Goal: Task Accomplishment & Management: Complete application form

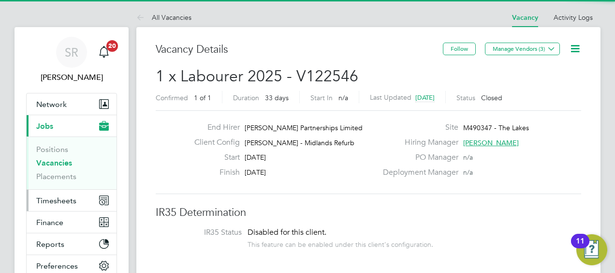
click at [64, 196] on span "Timesheets" at bounding box center [56, 200] width 40 height 9
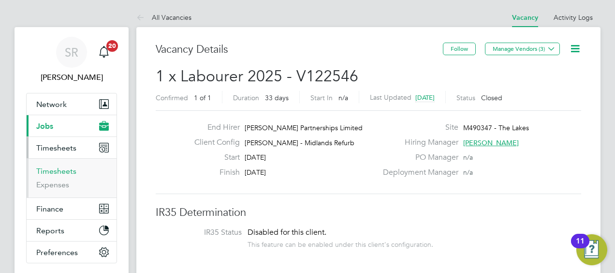
click at [66, 172] on link "Timesheets" at bounding box center [56, 170] width 40 height 9
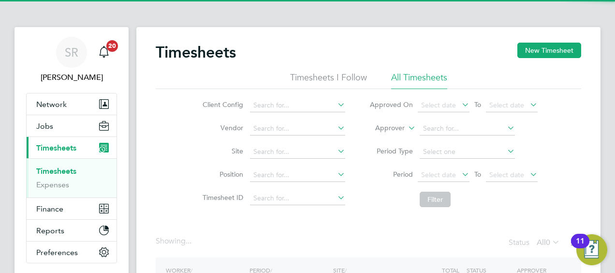
click at [398, 126] on label "Approver" at bounding box center [382, 128] width 43 height 10
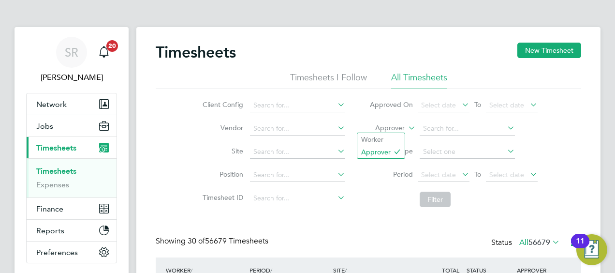
scroll to position [24, 84]
click at [383, 138] on li "Worker" at bounding box center [380, 139] width 47 height 13
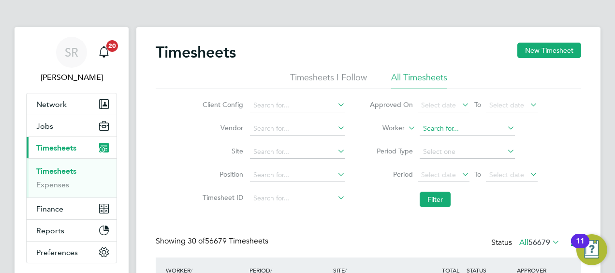
click at [432, 131] on input at bounding box center [466, 129] width 95 height 14
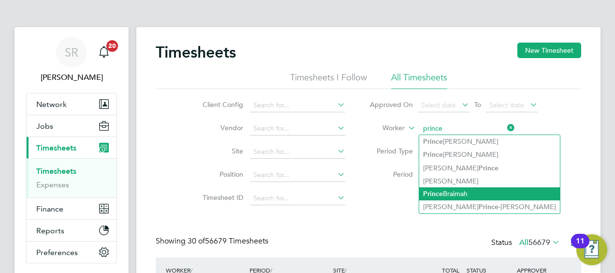
click at [454, 194] on li "Prince Braimah" at bounding box center [489, 193] width 141 height 13
type input "Prince Braimah"
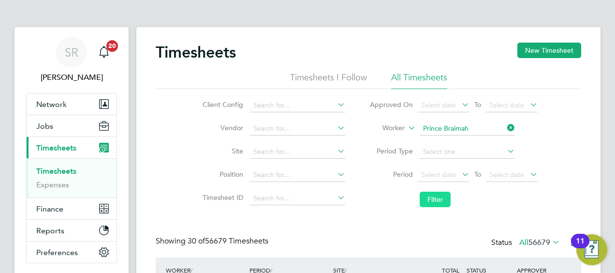
click at [425, 205] on button "Filter" at bounding box center [434, 198] width 31 height 15
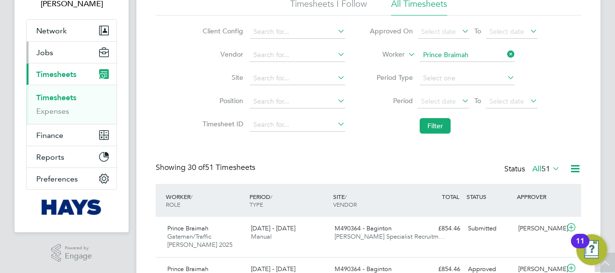
scroll to position [0, 0]
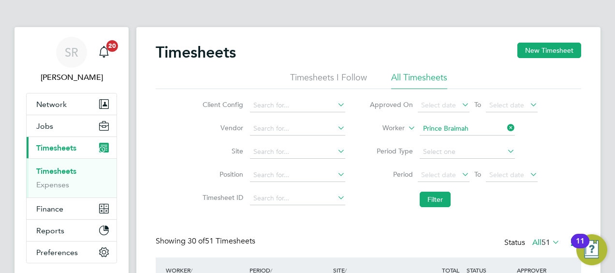
click at [67, 172] on link "Timesheets" at bounding box center [56, 170] width 40 height 9
click at [392, 126] on label "Worker" at bounding box center [382, 128] width 43 height 10
click at [381, 138] on li "Worker" at bounding box center [380, 139] width 47 height 13
click at [455, 131] on input at bounding box center [466, 129] width 95 height 14
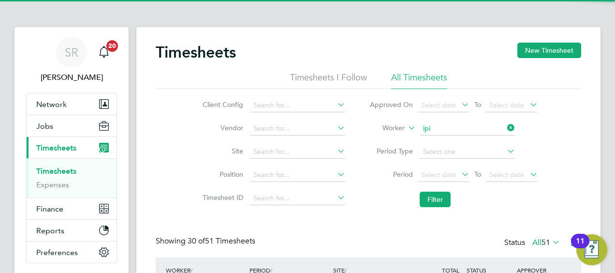
click at [455, 137] on li "[PERSON_NAME] nmoroti" at bounding box center [467, 141] width 96 height 13
type input "[PERSON_NAME]"
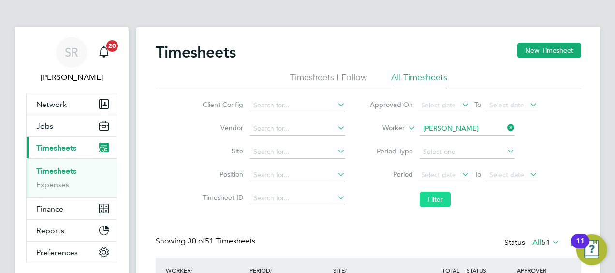
click at [433, 201] on button "Filter" at bounding box center [434, 198] width 31 height 15
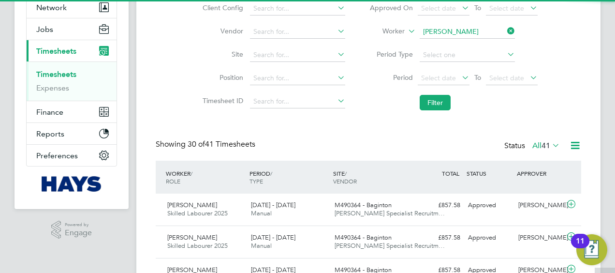
scroll to position [5, 5]
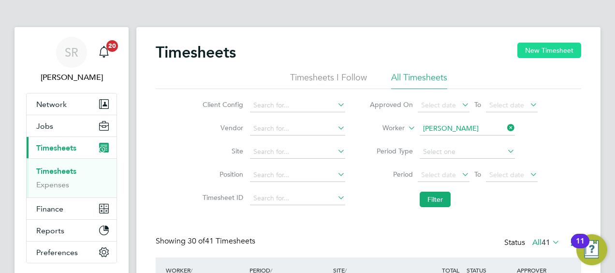
click at [538, 52] on button "New Timesheet" at bounding box center [549, 50] width 64 height 15
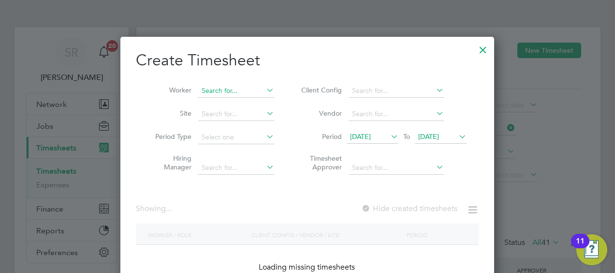
click at [251, 88] on input at bounding box center [236, 91] width 76 height 14
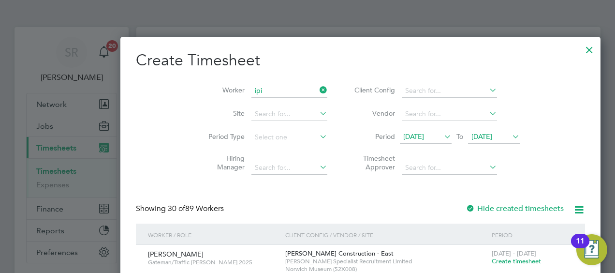
click at [240, 104] on li "[PERSON_NAME] nmoroti" at bounding box center [245, 103] width 95 height 13
type input "[PERSON_NAME]"
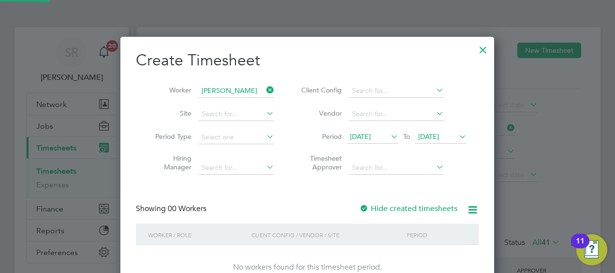
click at [428, 141] on span "[DATE]" at bounding box center [441, 136] width 52 height 13
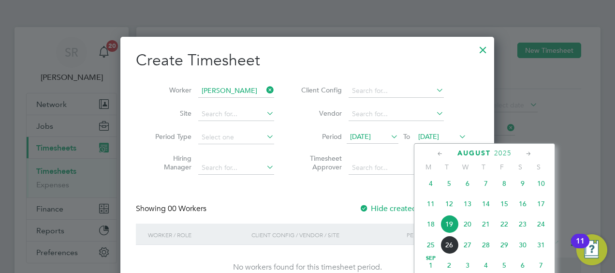
click at [504, 225] on span "22" at bounding box center [504, 224] width 18 height 18
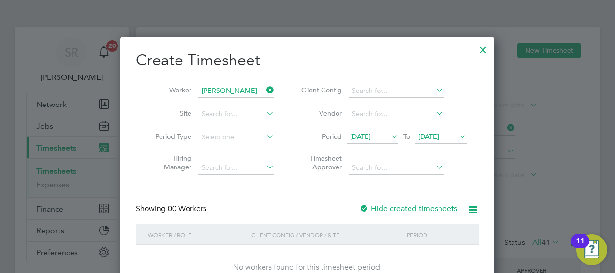
click at [485, 45] on div at bounding box center [482, 47] width 17 height 17
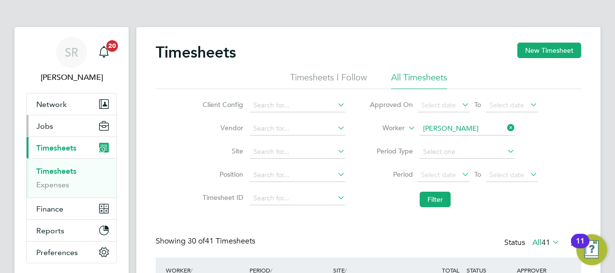
click at [40, 129] on span "Jobs" at bounding box center [44, 125] width 17 height 9
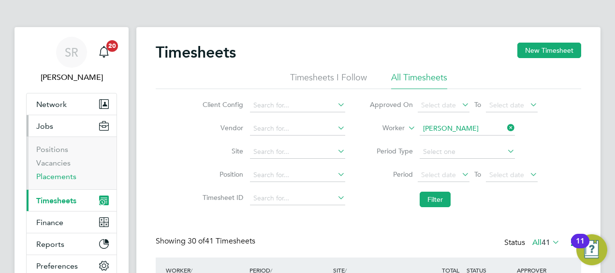
click at [56, 179] on link "Placements" at bounding box center [56, 176] width 40 height 9
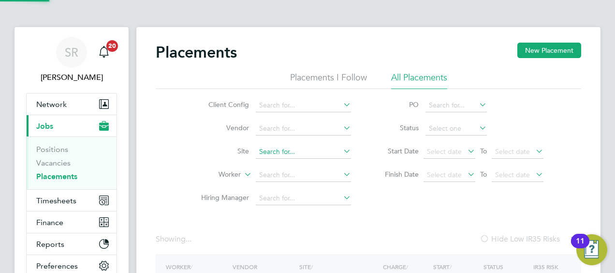
click at [284, 149] on input at bounding box center [303, 152] width 95 height 14
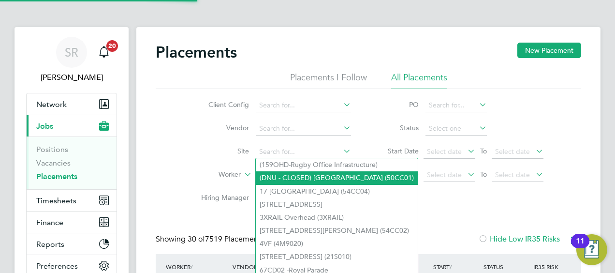
click at [273, 179] on li "(DNU - CLOSED) [GEOGRAPHIC_DATA] (50CC01)" at bounding box center [337, 177] width 162 height 13
type input "(DNU - CLOSED) [GEOGRAPHIC_DATA] (50CC01)"
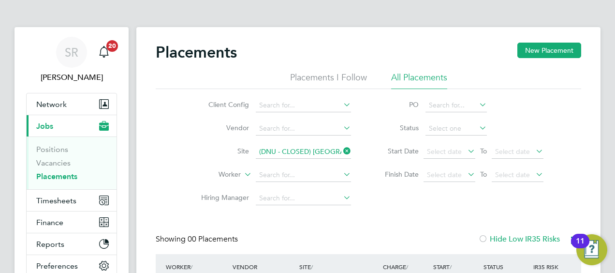
click at [288, 145] on li "Site (DNU - CLOSED) [GEOGRAPHIC_DATA] (50CC01)" at bounding box center [272, 151] width 182 height 23
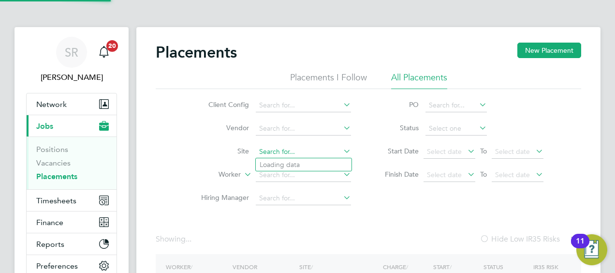
click at [288, 146] on input at bounding box center [303, 152] width 95 height 14
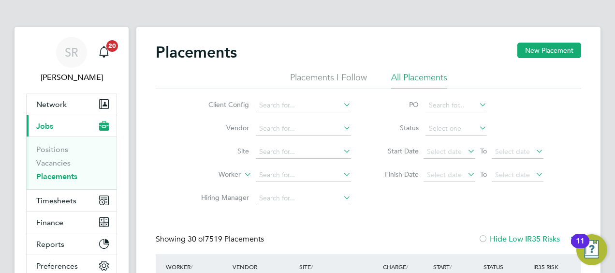
drag, startPoint x: 73, startPoint y: 141, endPoint x: 175, endPoint y: 193, distance: 114.1
click at [79, 146] on ul "Positions Vacancies Placements" at bounding box center [72, 162] width 90 height 53
click at [183, 185] on ul "Client Config Vendor Site Worker Hiring Manager" at bounding box center [272, 152] width 182 height 116
drag, startPoint x: 183, startPoint y: 185, endPoint x: 334, endPoint y: 228, distance: 156.8
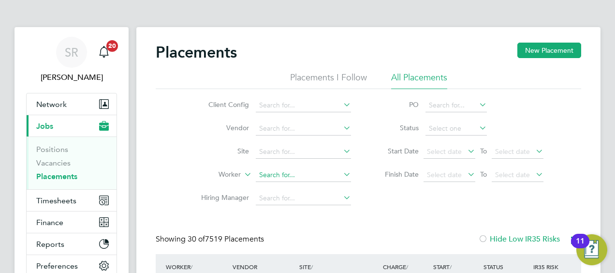
drag, startPoint x: 279, startPoint y: 168, endPoint x: 279, endPoint y: 179, distance: 11.1
click at [279, 169] on li "Worker" at bounding box center [272, 174] width 182 height 23
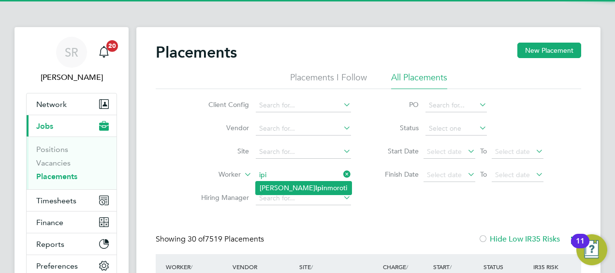
click at [326, 189] on li "[PERSON_NAME] nmoroti" at bounding box center [304, 187] width 96 height 13
type input "[PERSON_NAME]"
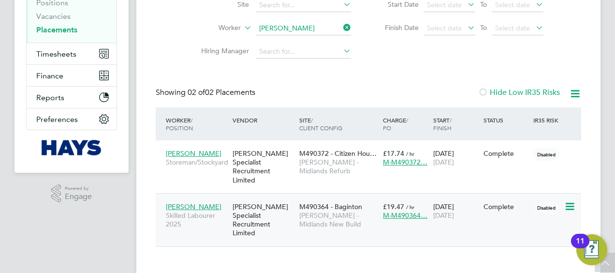
click at [184, 215] on span "Skilled Labourer 2025" at bounding box center [197, 219] width 62 height 17
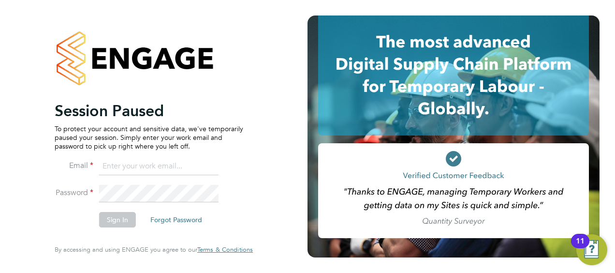
click at [209, 168] on input at bounding box center [158, 166] width 119 height 17
type input "[PERSON_NAME][EMAIL_ADDRESS][PERSON_NAME][PERSON_NAME][DOMAIN_NAME]"
click at [125, 220] on button "Sign In" at bounding box center [117, 219] width 37 height 15
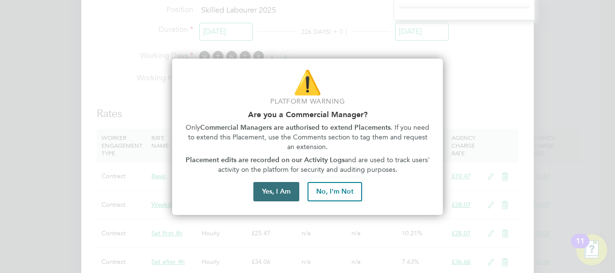
click at [267, 190] on button "Yes, I Am" at bounding box center [276, 191] width 46 height 19
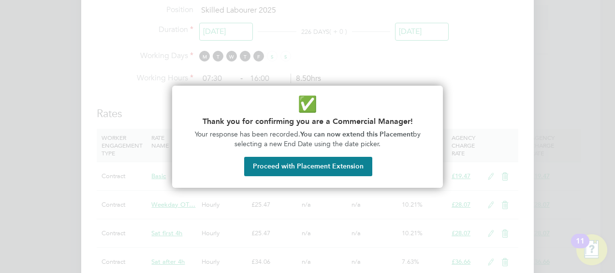
click at [305, 165] on button "Proceed with Placement Extension" at bounding box center [308, 166] width 128 height 19
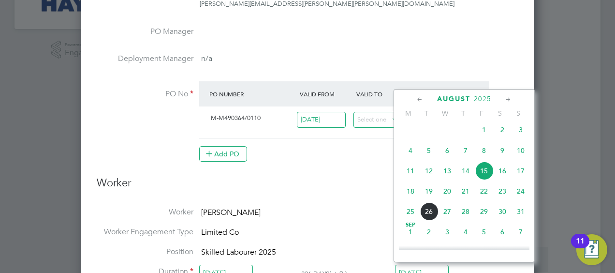
click at [511, 101] on icon at bounding box center [507, 99] width 9 height 11
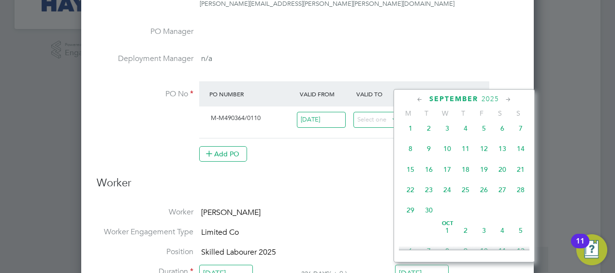
click at [484, 199] on span "26" at bounding box center [483, 189] width 18 height 18
type input "26 Sep 2025"
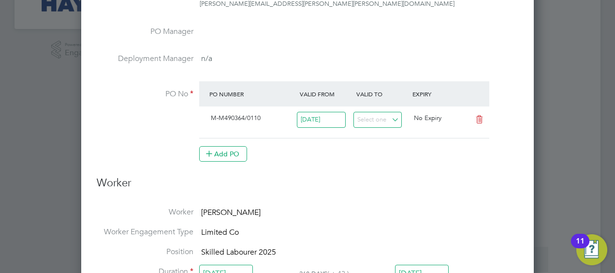
click at [350, 192] on h3 "Worker" at bounding box center [307, 187] width 421 height 22
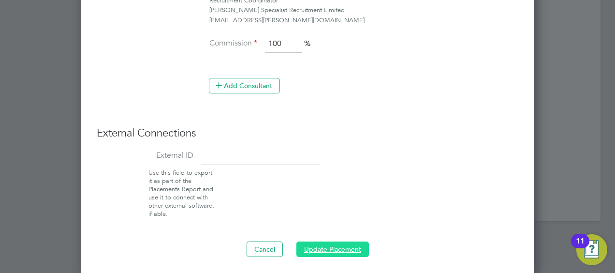
click at [318, 243] on button "Update Placement" at bounding box center [332, 248] width 72 height 15
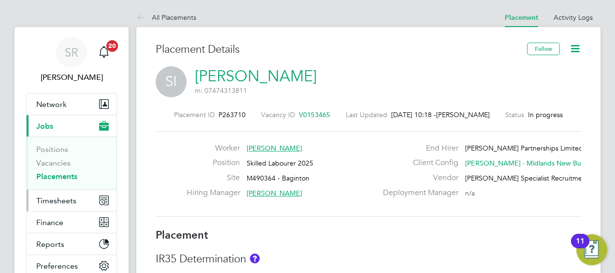
click at [60, 201] on span "Timesheets" at bounding box center [56, 200] width 40 height 9
click at [47, 200] on span "Timesheets" at bounding box center [56, 200] width 40 height 9
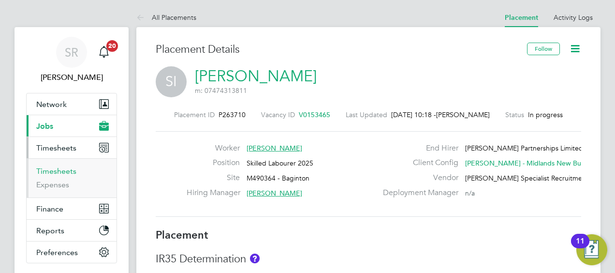
click at [60, 172] on link "Timesheets" at bounding box center [56, 170] width 40 height 9
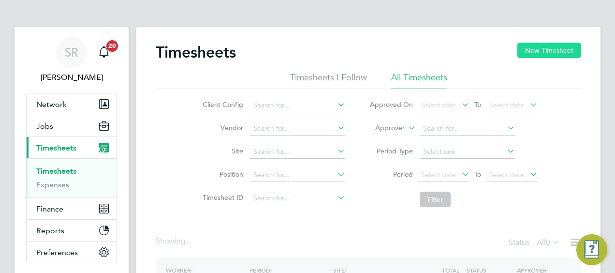
click at [548, 51] on button "New Timesheet" at bounding box center [549, 50] width 64 height 15
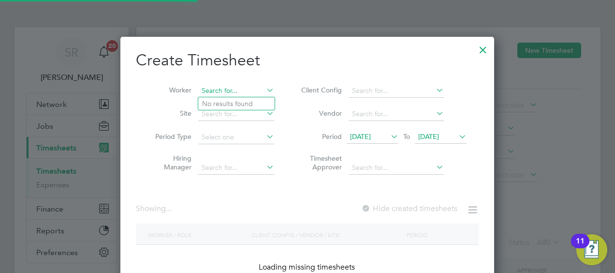
click at [198, 88] on input at bounding box center [236, 91] width 76 height 14
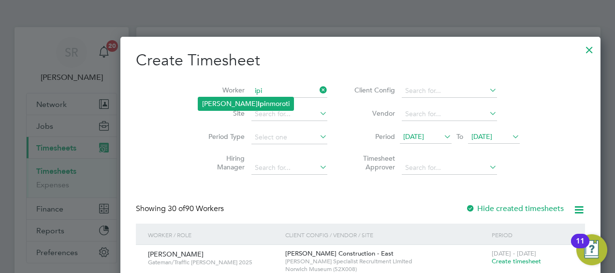
click at [208, 102] on li "[PERSON_NAME] nmoroti" at bounding box center [245, 103] width 95 height 13
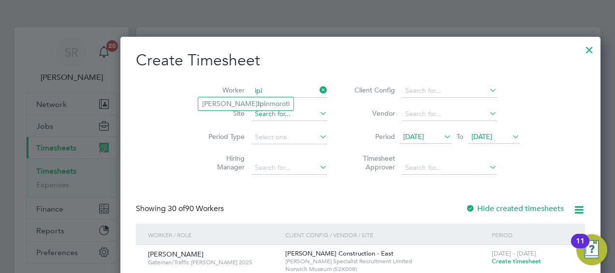
type input "[PERSON_NAME]"
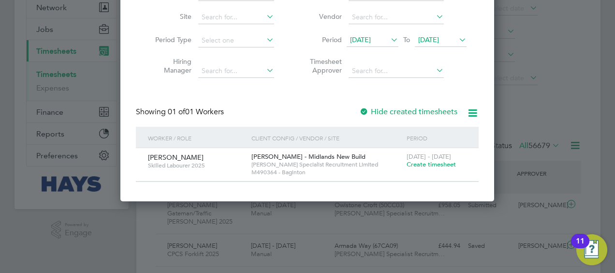
click at [442, 166] on span "Create timesheet" at bounding box center [430, 164] width 49 height 8
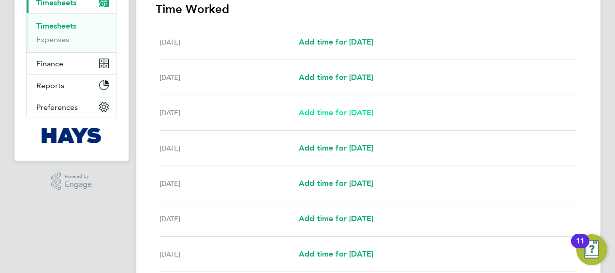
click at [321, 116] on span "Add time for Mon 18 Aug" at bounding box center [336, 112] width 74 height 9
select select "30"
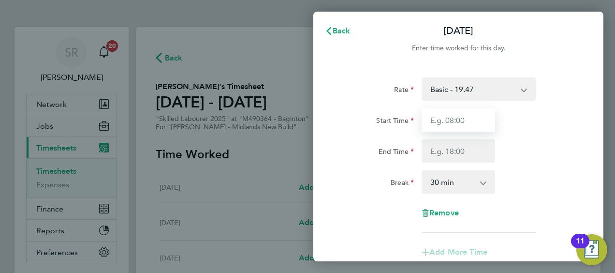
click at [438, 118] on input "Start Time" at bounding box center [457, 119] width 73 height 23
type input "07:30"
drag, startPoint x: 436, startPoint y: 162, endPoint x: 443, endPoint y: 156, distance: 9.6
click at [439, 159] on div "Rate Basic - 19.47 Weekday OT 39h+ - 28.07 Sat first 4h - 28.07 Sat after 4h - …" at bounding box center [458, 154] width 236 height 155
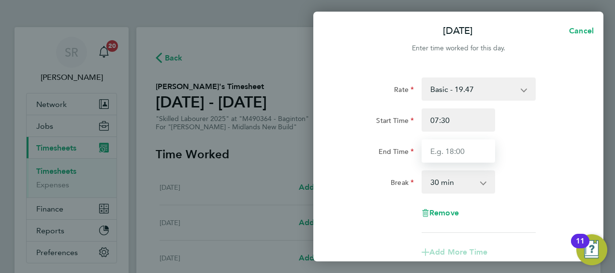
click at [445, 153] on input "End Time" at bounding box center [457, 150] width 73 height 23
type input "16:30"
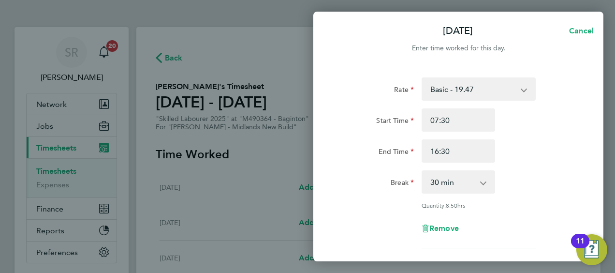
click at [525, 170] on div "Rate Basic - 19.47 Weekday OT 39h+ - 28.07 Sat first 4h - 28.07 Sat after 4h - …" at bounding box center [458, 162] width 236 height 171
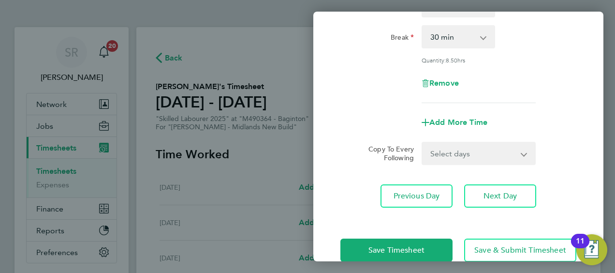
click at [470, 151] on select "Select days Day Tuesday Wednesday Thursday Friday" at bounding box center [472, 153] width 101 height 21
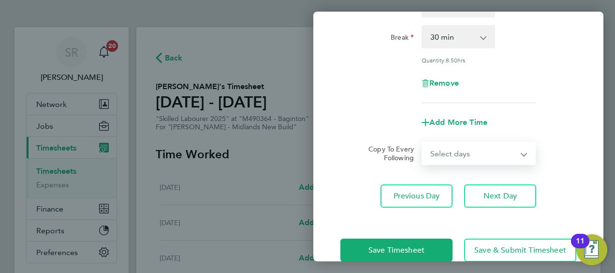
select select "DAY"
click at [422, 143] on select "Select days Day Tuesday Wednesday Thursday Friday" at bounding box center [472, 153] width 101 height 21
select select "2025-08-22"
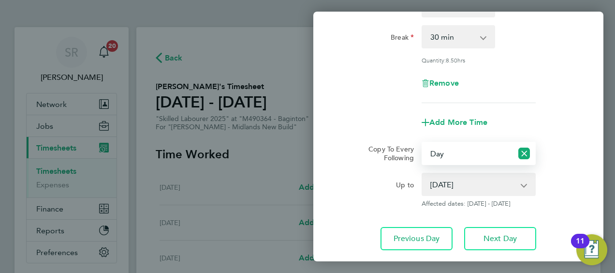
click at [470, 189] on select "19 Aug 2025 20 Aug 2025 21 Aug 2025 22 Aug 2025" at bounding box center [472, 183] width 101 height 21
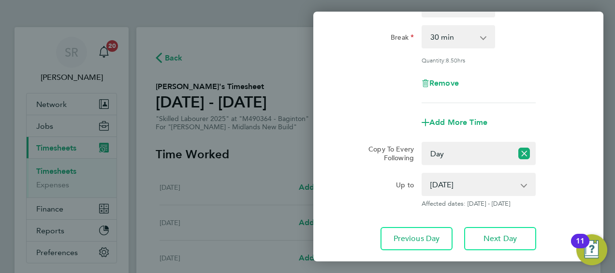
drag, startPoint x: 371, startPoint y: 197, endPoint x: 383, endPoint y: 196, distance: 12.6
click at [370, 197] on div "Up to" at bounding box center [376, 189] width 81 height 35
click at [546, 104] on app-timesheet-line-form-group "Rate Basic - 19.47 Weekday OT 39h+ - 28.07 Sat first 4h - 28.07 Sat after 4h - …" at bounding box center [458, 32] width 236 height 201
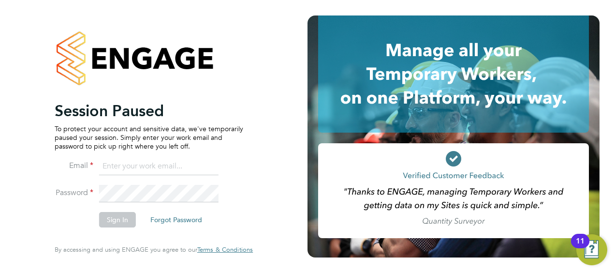
drag, startPoint x: 258, startPoint y: 138, endPoint x: 263, endPoint y: 139, distance: 5.8
click at [258, 139] on div "Session Paused To protect your account and sensitive data, we've temporarily pa…" at bounding box center [153, 136] width 237 height 273
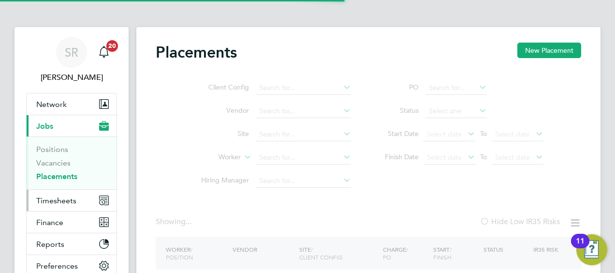
type input "[PERSON_NAME]"
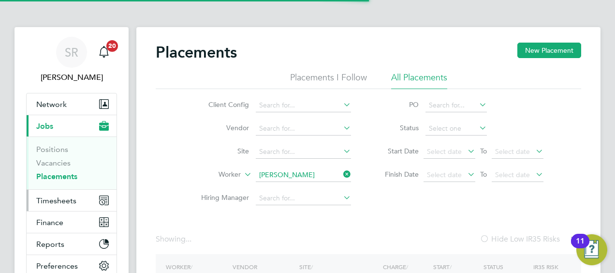
click at [68, 201] on span "Timesheets" at bounding box center [56, 200] width 40 height 9
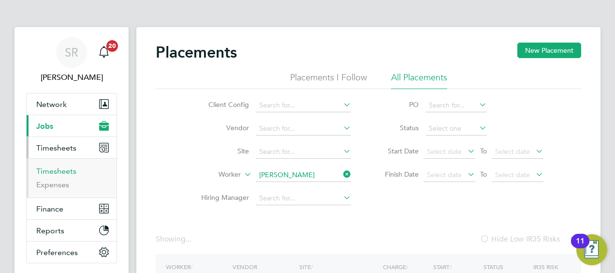
click at [67, 173] on link "Timesheets" at bounding box center [56, 170] width 40 height 9
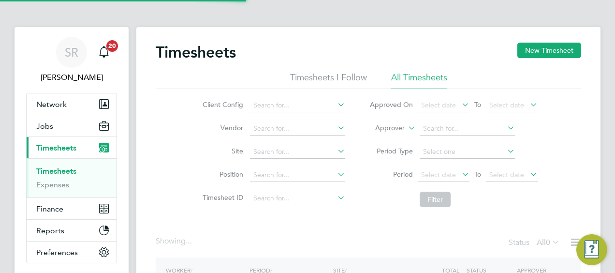
click at [397, 123] on label "Approver" at bounding box center [382, 128] width 43 height 10
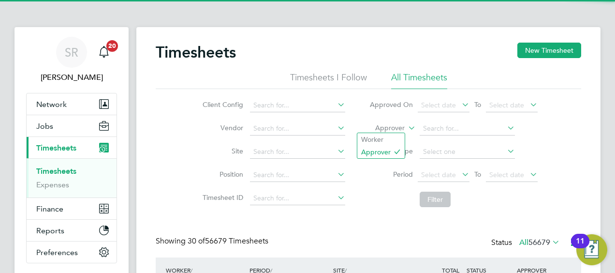
click at [395, 124] on label "Approver" at bounding box center [382, 128] width 43 height 10
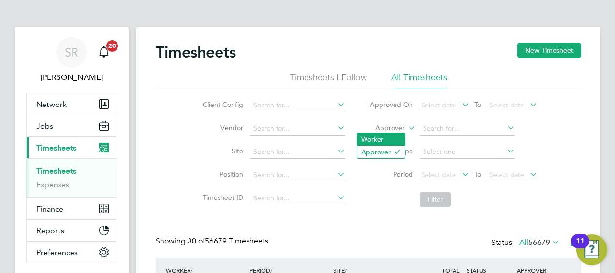
click at [369, 137] on li "Worker" at bounding box center [380, 139] width 47 height 13
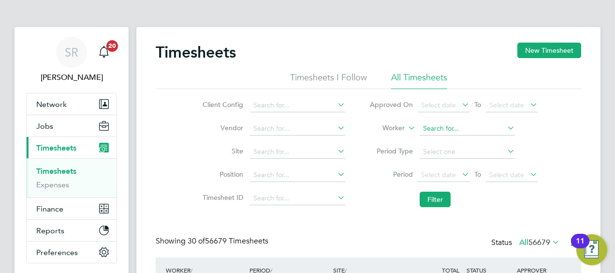
click at [438, 128] on input at bounding box center [466, 129] width 95 height 14
drag, startPoint x: 437, startPoint y: 139, endPoint x: 435, endPoint y: 171, distance: 32.0
click at [437, 138] on li "[PERSON_NAME] nmoroti" at bounding box center [467, 141] width 96 height 13
type input "[PERSON_NAME]"
click at [430, 211] on li "Filter" at bounding box center [453, 199] width 192 height 25
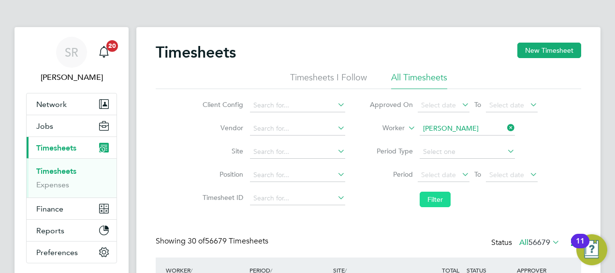
click at [432, 197] on button "Filter" at bounding box center [434, 198] width 31 height 15
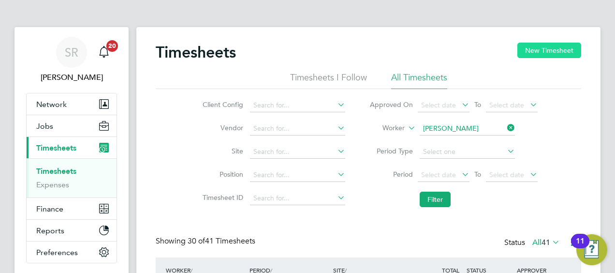
click at [542, 50] on button "New Timesheet" at bounding box center [549, 50] width 64 height 15
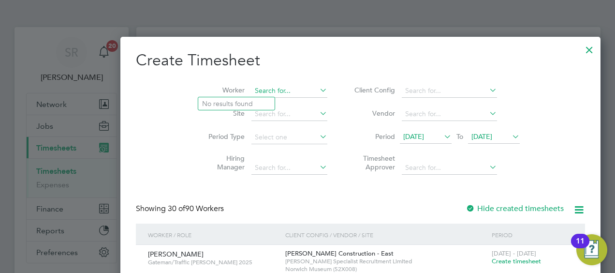
click at [251, 93] on input at bounding box center [289, 91] width 76 height 14
drag, startPoint x: 234, startPoint y: 102, endPoint x: 358, endPoint y: 155, distance: 134.4
click at [234, 102] on li "[PERSON_NAME] nmoroti" at bounding box center [245, 103] width 95 height 13
type input "[PERSON_NAME]"
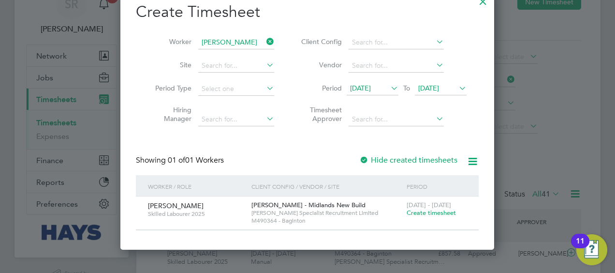
click at [421, 213] on span "Create timesheet" at bounding box center [430, 212] width 49 height 8
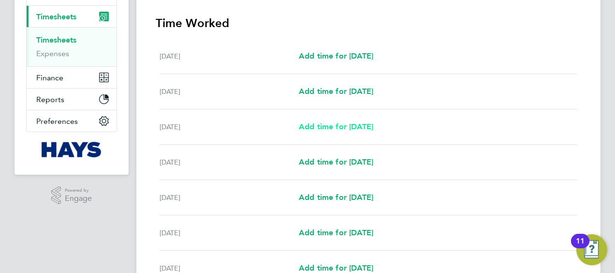
click at [318, 129] on span "Add time for Mon 18 Aug" at bounding box center [336, 126] width 74 height 9
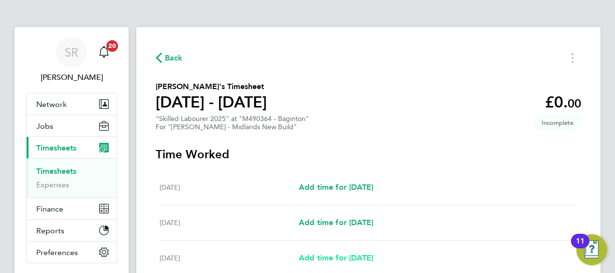
select select "30"
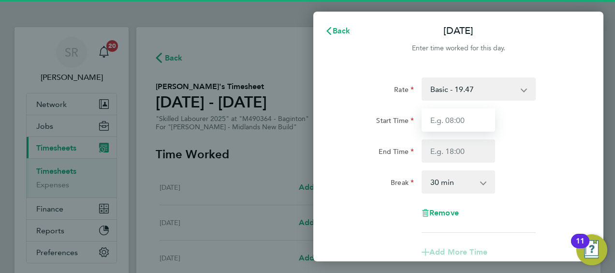
click at [438, 118] on input "Start Time" at bounding box center [457, 119] width 73 height 23
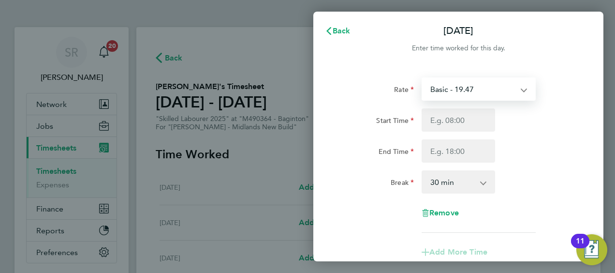
click at [447, 89] on select "Basic - 19.47 Weekday OT 39h+ - 28.07 Sat first 4h - 28.07 Sat after 4h - 36.66…" at bounding box center [472, 88] width 101 height 21
click at [538, 155] on div "End Time" at bounding box center [458, 150] width 244 height 23
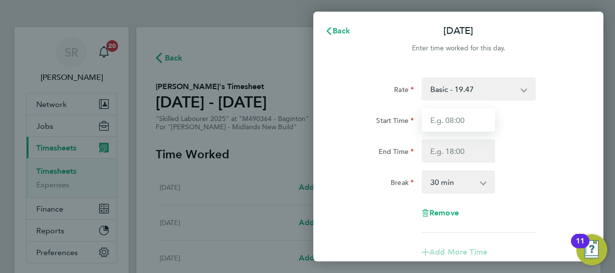
click at [490, 117] on input "Start Time" at bounding box center [457, 119] width 73 height 23
type input "07:30"
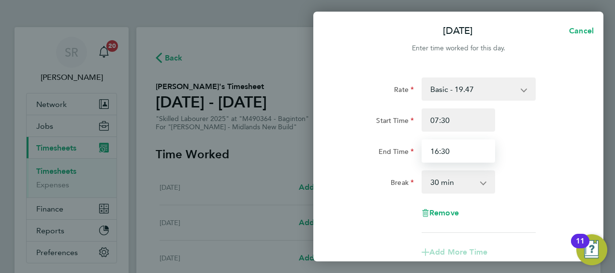
type input "16:30"
click at [569, 143] on div "End Time 16:30" at bounding box center [458, 150] width 244 height 23
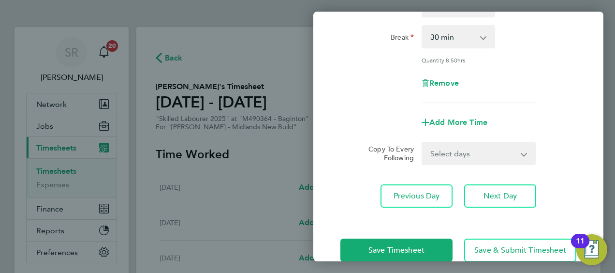
click at [445, 149] on select "Select days Day Tuesday Wednesday Thursday Friday" at bounding box center [472, 153] width 101 height 21
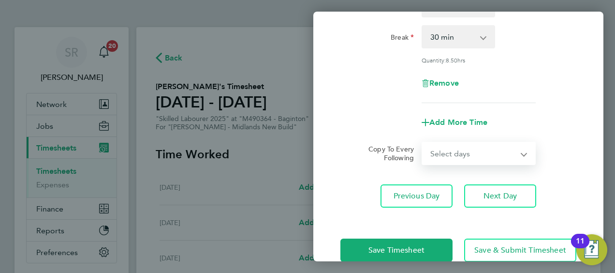
select select "DAY"
click at [422, 143] on select "Select days Day Tuesday Wednesday Thursday Friday" at bounding box center [472, 153] width 101 height 21
select select "2025-08-22"
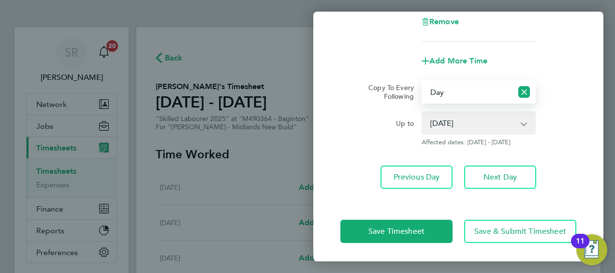
click at [451, 125] on select "19 Aug 2025 20 Aug 2025 21 Aug 2025 22 Aug 2025" at bounding box center [472, 122] width 101 height 21
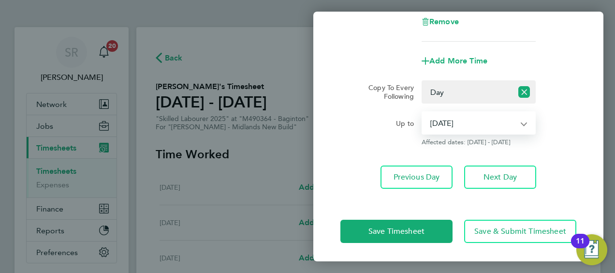
click at [422, 112] on select "19 Aug 2025 20 Aug 2025 21 Aug 2025 22 Aug 2025" at bounding box center [472, 122] width 101 height 21
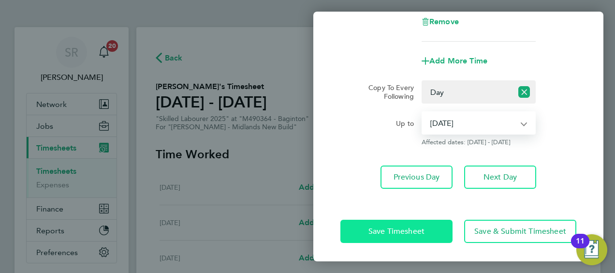
click at [407, 230] on span "Save Timesheet" at bounding box center [396, 231] width 56 height 10
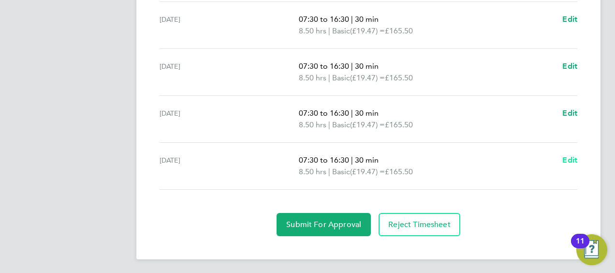
click at [574, 155] on span "Edit" at bounding box center [569, 159] width 15 height 9
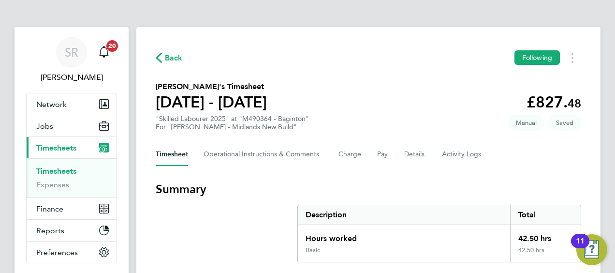
select select "30"
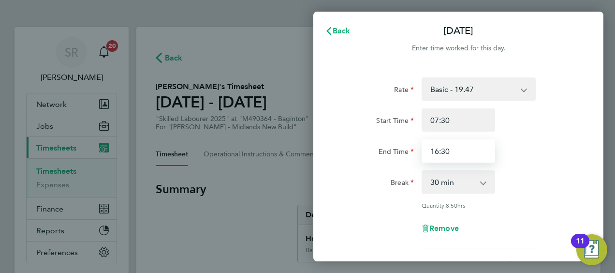
click at [82, 119] on div "Back Fri 22 Aug Enter time worked for this day. Rate Basic - 19.47 Weekday OT 3…" at bounding box center [307, 136] width 615 height 273
type input "15:30"
click at [556, 137] on div "Start Time 07:30 End Time 15:30" at bounding box center [458, 135] width 244 height 54
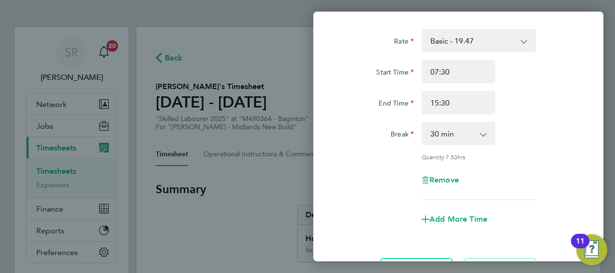
click at [448, 127] on select "0 min 15 min 30 min 45 min 60 min 75 min 90 min" at bounding box center [452, 133] width 60 height 21
click at [448, 130] on select "0 min 15 min 30 min 45 min 60 min 75 min 90 min" at bounding box center [452, 133] width 60 height 21
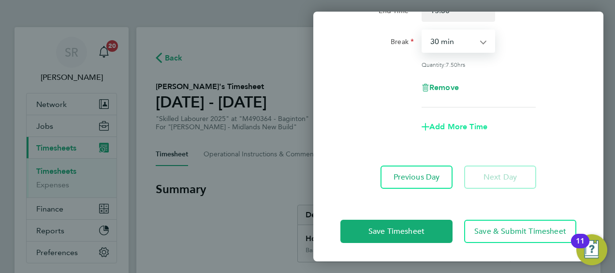
click at [448, 124] on span "Add More Time" at bounding box center [458, 126] width 58 height 9
select select "null"
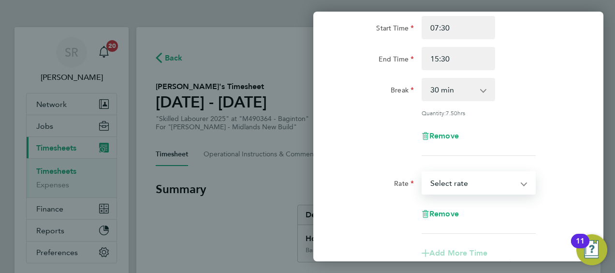
click at [468, 185] on select "Basic - 19.47 Weekday OT 39h+ - 28.07 Sat first 4h - 28.07 Sat after 4h - 36.66…" at bounding box center [472, 182] width 101 height 21
select select "30"
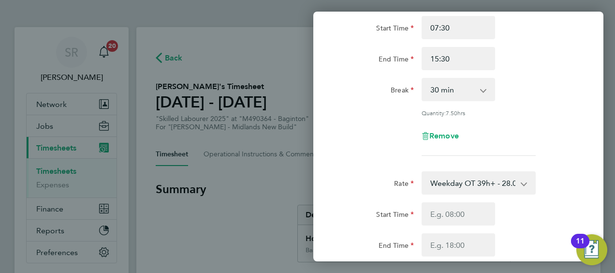
click at [462, 224] on div "Start Time End Time" at bounding box center [458, 229] width 244 height 54
click at [462, 215] on input "Start Time" at bounding box center [457, 213] width 73 height 23
type input "15:30"
click at [575, 105] on div "Rate Basic - 19.47 Weekday OT 39h+ - 28.07 Sat first 4h - 28.07 Sat after 4h - …" at bounding box center [458, 70] width 236 height 171
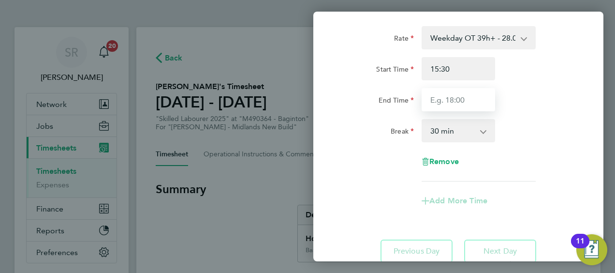
click at [438, 101] on input "End Time" at bounding box center [457, 99] width 73 height 23
type input "16:30"
click at [451, 137] on select "0 min 15 min 30 min 45 min 60 min 75 min 90 min" at bounding box center [452, 130] width 60 height 21
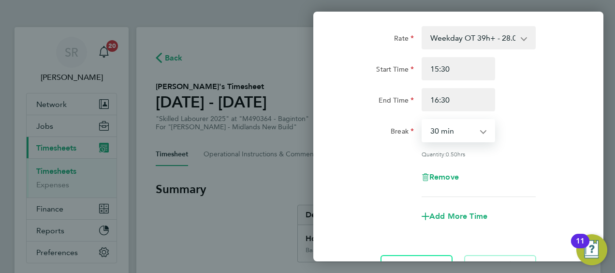
select select "0"
click at [422, 120] on select "0 min 15 min 30 min 45 min" at bounding box center [452, 130] width 60 height 21
drag, startPoint x: 262, startPoint y: 178, endPoint x: 317, endPoint y: 178, distance: 55.1
click at [273, 180] on div "Fri 22 Aug Cancel Enter time worked for this day. Rate Basic - 19.47 Weekday OT…" at bounding box center [307, 136] width 615 height 273
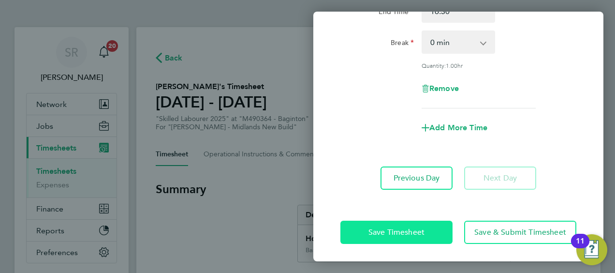
click at [376, 233] on span "Save Timesheet" at bounding box center [396, 232] width 56 height 10
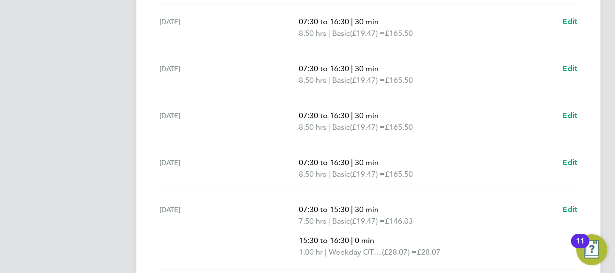
scroll to position [271, 0]
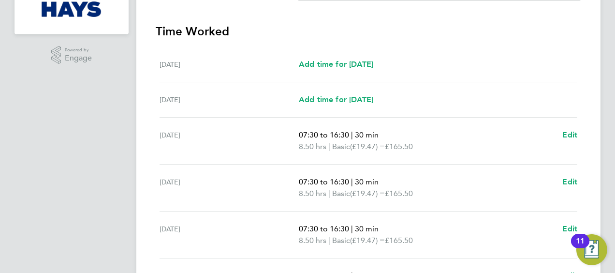
click at [582, 133] on div "Back Following Samuel Ipinmoroti's Timesheet 16 - 22 Aug 2025 £836. 08 "Skilled…" at bounding box center [368, 104] width 464 height 696
click at [563, 132] on span "Edit" at bounding box center [569, 134] width 15 height 9
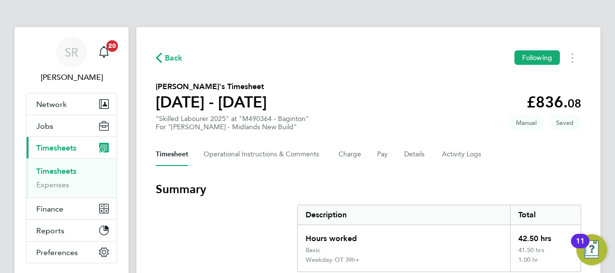
select select "30"
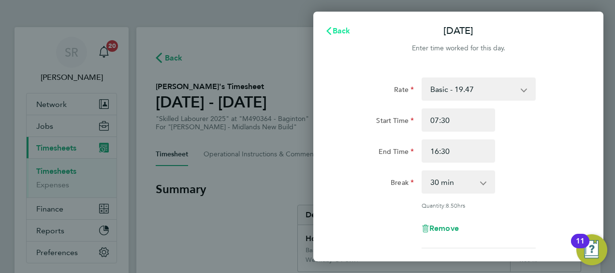
click at [334, 31] on span "Back" at bounding box center [341, 30] width 18 height 9
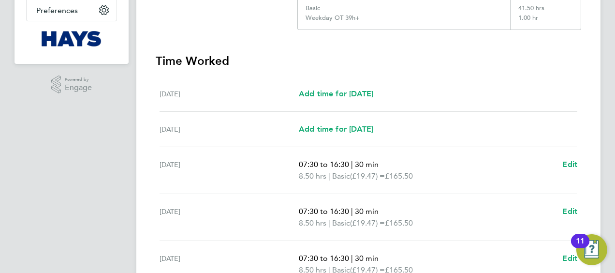
scroll to position [387, 0]
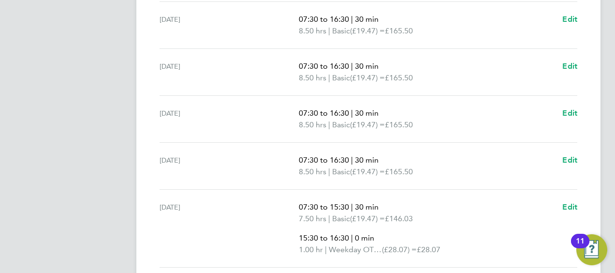
click at [568, 11] on div "Mon 18 Aug 07:30 to 16:30 | 30 min 8.50 hrs | Basic (£19.47) = £165.50 Edit" at bounding box center [367, 25] width 417 height 47
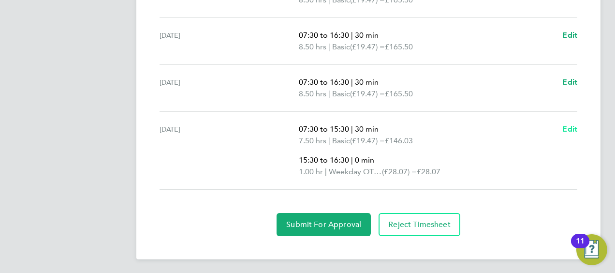
click at [567, 129] on span "Edit" at bounding box center [569, 128] width 15 height 9
select select "30"
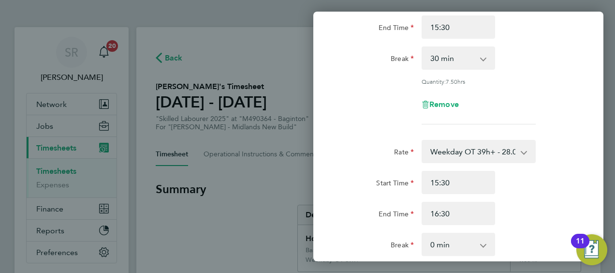
scroll to position [97, 0]
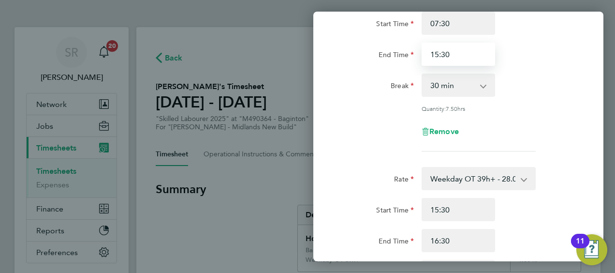
drag, startPoint x: 482, startPoint y: 64, endPoint x: 359, endPoint y: 66, distance: 123.7
click at [357, 65] on div "End Time 15:30" at bounding box center [458, 54] width 244 height 23
type input "13:00"
drag, startPoint x: 400, startPoint y: 158, endPoint x: 424, endPoint y: 154, distance: 24.9
click at [399, 158] on app-timesheet-line-form-group "Rate Basic - 19.47 Weekday OT 39h+ - 28.07 Sat first 4h - 28.07 Sat after 4h - …" at bounding box center [458, 70] width 236 height 178
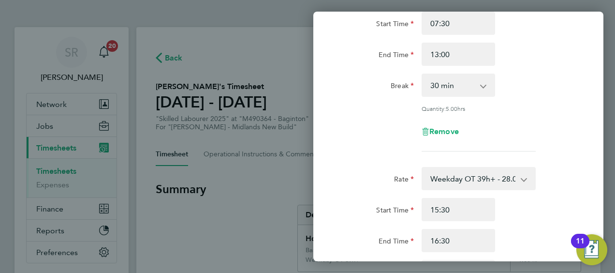
click at [374, 120] on div "Remove" at bounding box center [458, 131] width 244 height 23
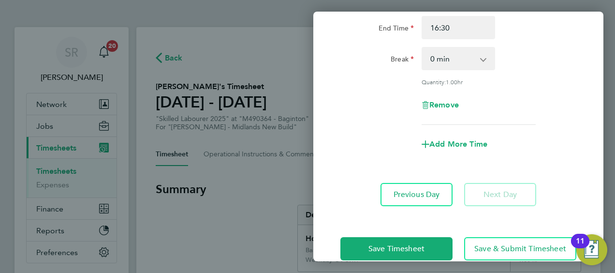
scroll to position [326, 0]
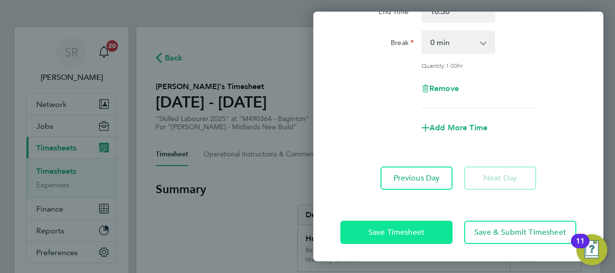
click at [397, 231] on span "Save Timesheet" at bounding box center [396, 232] width 56 height 10
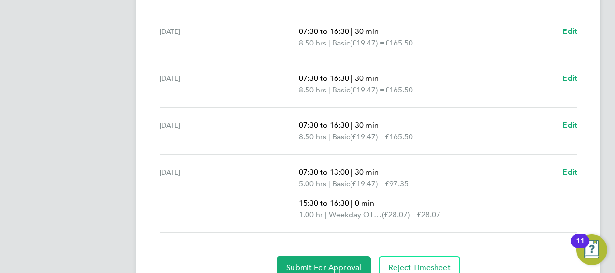
scroll to position [416, 0]
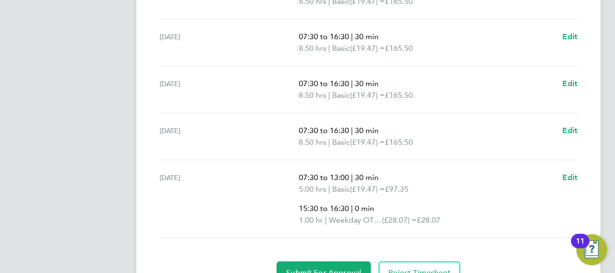
click at [574, 169] on div "Fri 22 Aug 07:30 to 13:00 | 30 min 5.00 hrs | Basic (£19.47) = £97.35 15:30 to …" at bounding box center [367, 199] width 417 height 78
click at [573, 175] on span "Edit" at bounding box center [569, 176] width 15 height 9
select select "30"
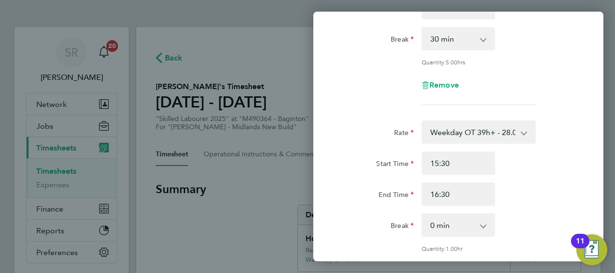
scroll to position [145, 0]
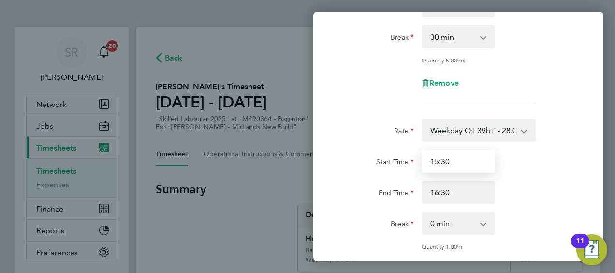
drag, startPoint x: 445, startPoint y: 158, endPoint x: 346, endPoint y: 150, distance: 98.4
click at [343, 149] on div "Start Time 15:30" at bounding box center [458, 160] width 244 height 23
type input "13:00"
drag, startPoint x: 554, startPoint y: 185, endPoint x: 545, endPoint y: 184, distance: 8.8
click at [547, 185] on div "End Time 16:30" at bounding box center [458, 191] width 244 height 23
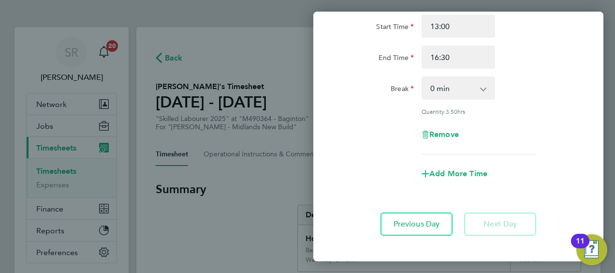
scroll to position [326, 0]
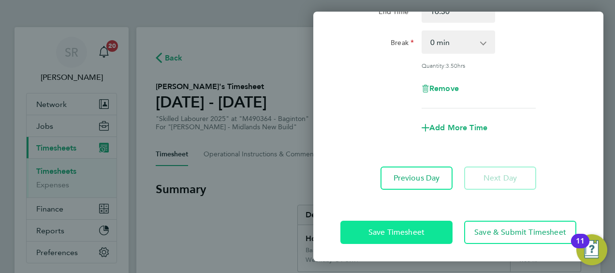
click at [385, 239] on button "Save Timesheet" at bounding box center [396, 231] width 112 height 23
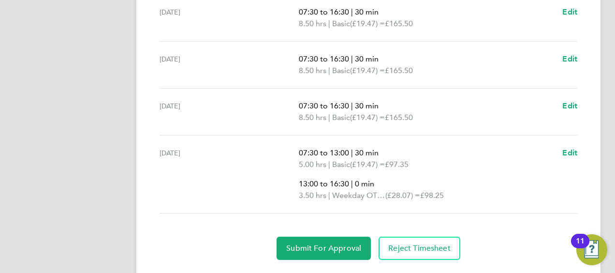
scroll to position [464, 0]
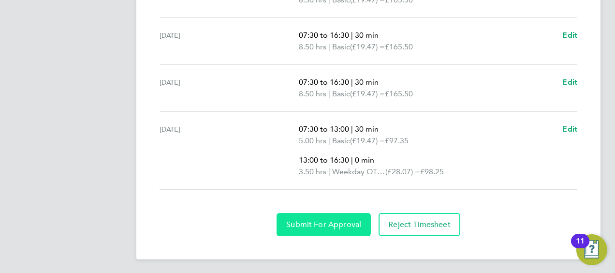
click at [317, 227] on button "Submit For Approval" at bounding box center [323, 224] width 94 height 23
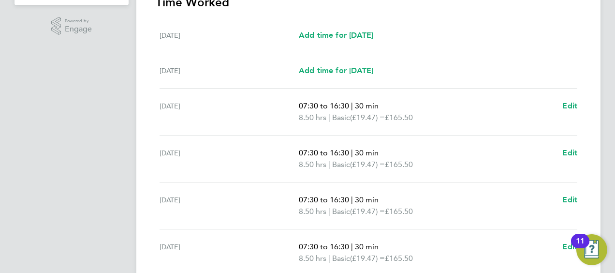
scroll to position [126, 0]
